Goal: Communication & Community: Answer question/provide support

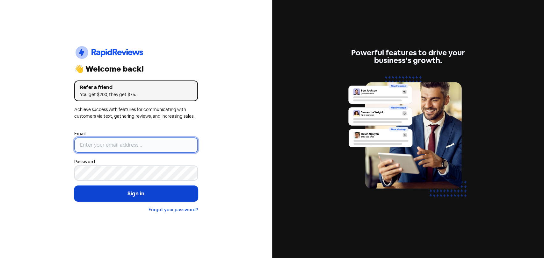
type input "[EMAIL_ADDRESS][PERSON_NAME][DOMAIN_NAME]"
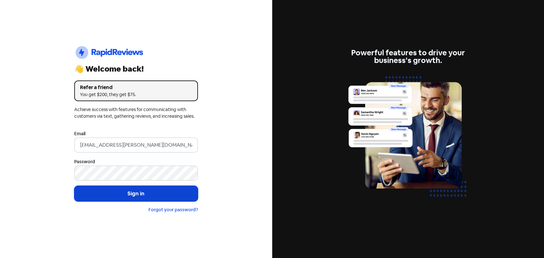
click at [103, 190] on button "Sign in" at bounding box center [136, 194] width 124 height 16
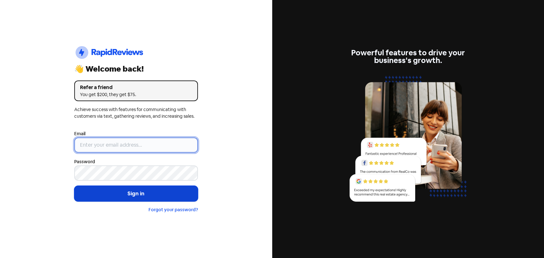
type input "[EMAIL_ADDRESS][PERSON_NAME][DOMAIN_NAME]"
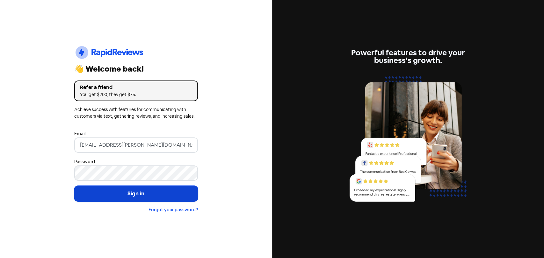
click at [124, 191] on button "Sign in" at bounding box center [136, 194] width 124 height 16
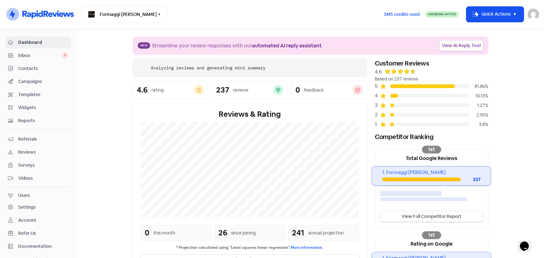
click at [52, 54] on span "Inbox" at bounding box center [40, 55] width 44 height 7
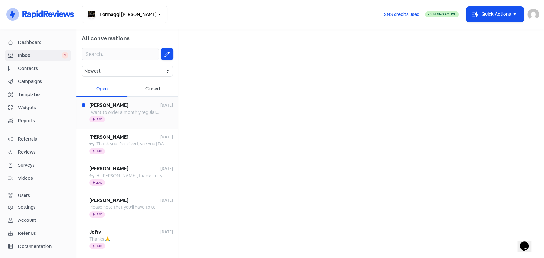
click at [133, 124] on div "Emma Laurenson 10 Sep 25 I want to order a monthly regular cheese and wine deli…" at bounding box center [127, 113] width 102 height 32
